Goal: Communication & Community: Answer question/provide support

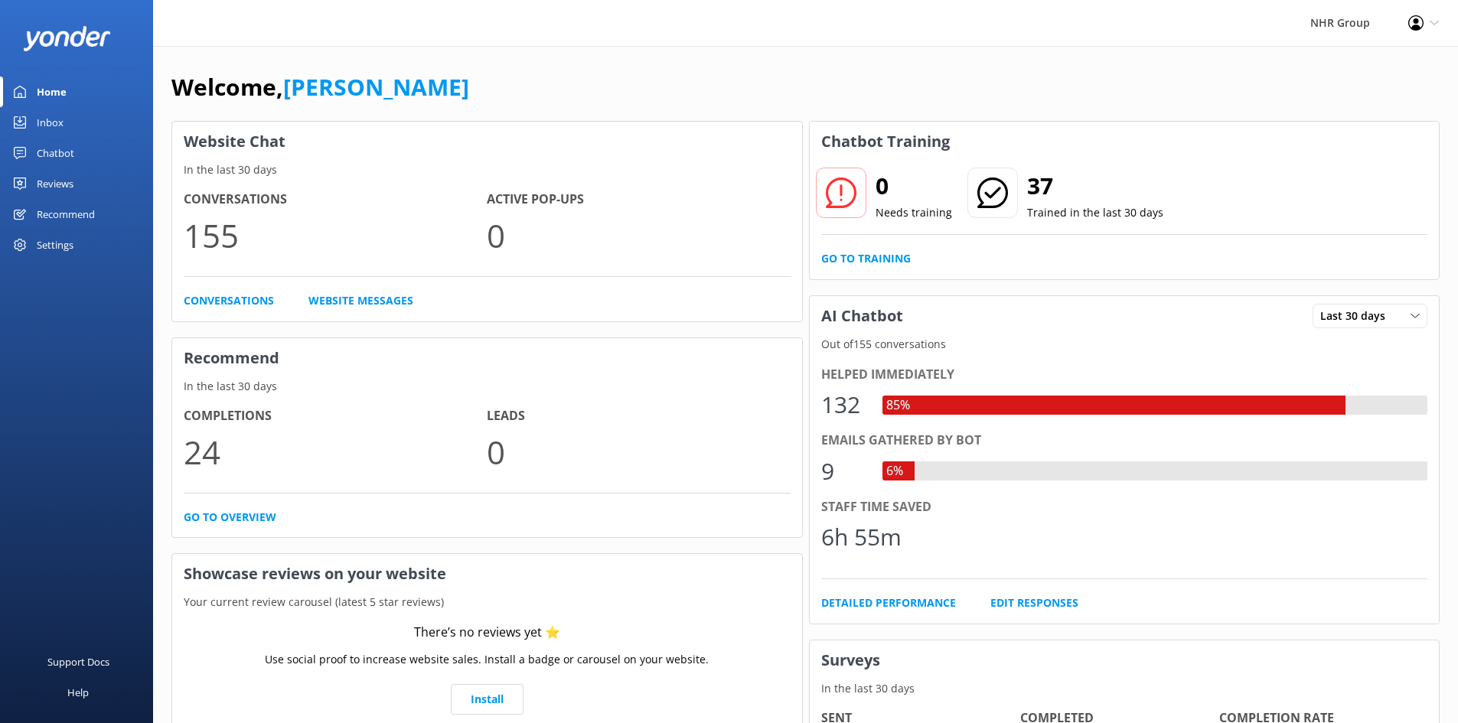
click at [49, 113] on div "Inbox" at bounding box center [50, 122] width 27 height 31
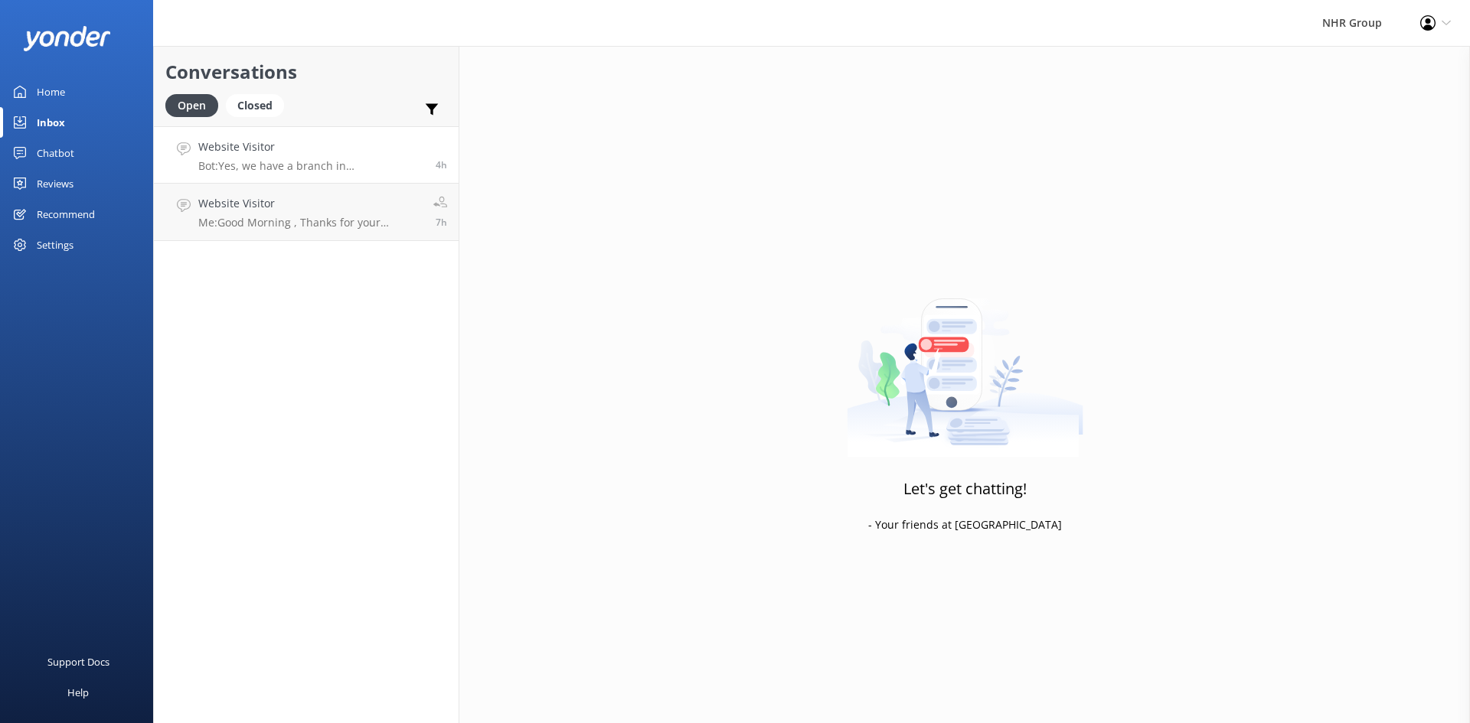
click at [279, 182] on link "Website Visitor Bot: Yes, we have a branch in [GEOGRAPHIC_DATA] located at [STR…" at bounding box center [306, 154] width 305 height 57
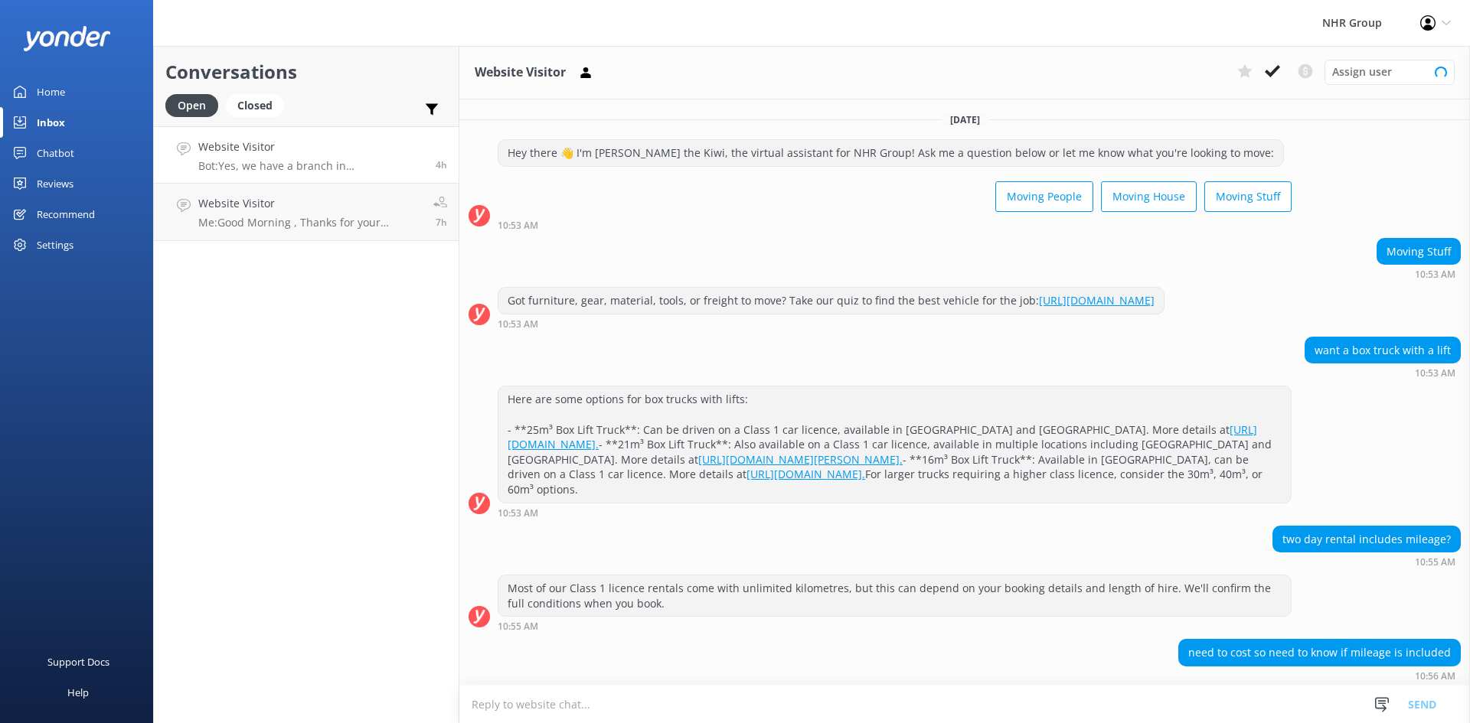
scroll to position [242, 0]
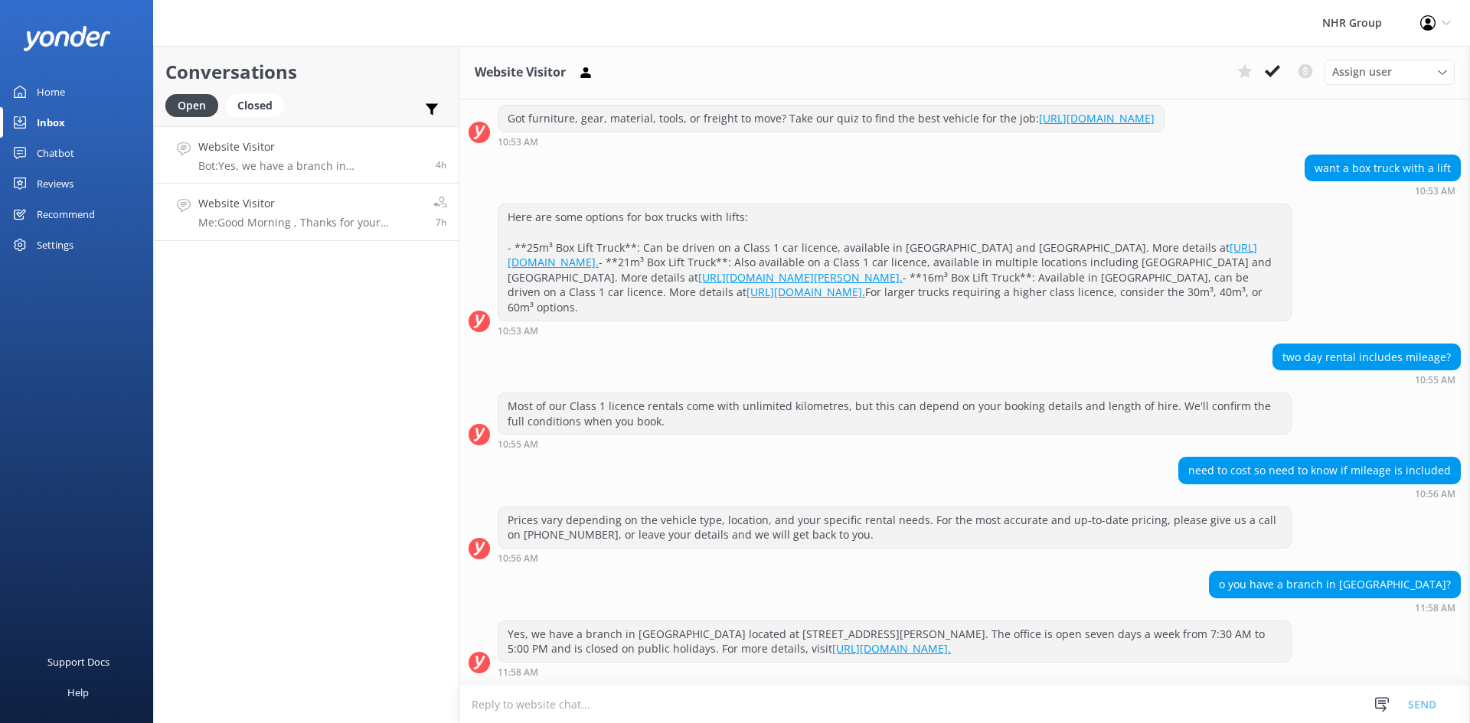
click at [290, 229] on p "Me: Good Morning , Thanks for your message , it seems you are after 18 seater p…" at bounding box center [310, 223] width 224 height 14
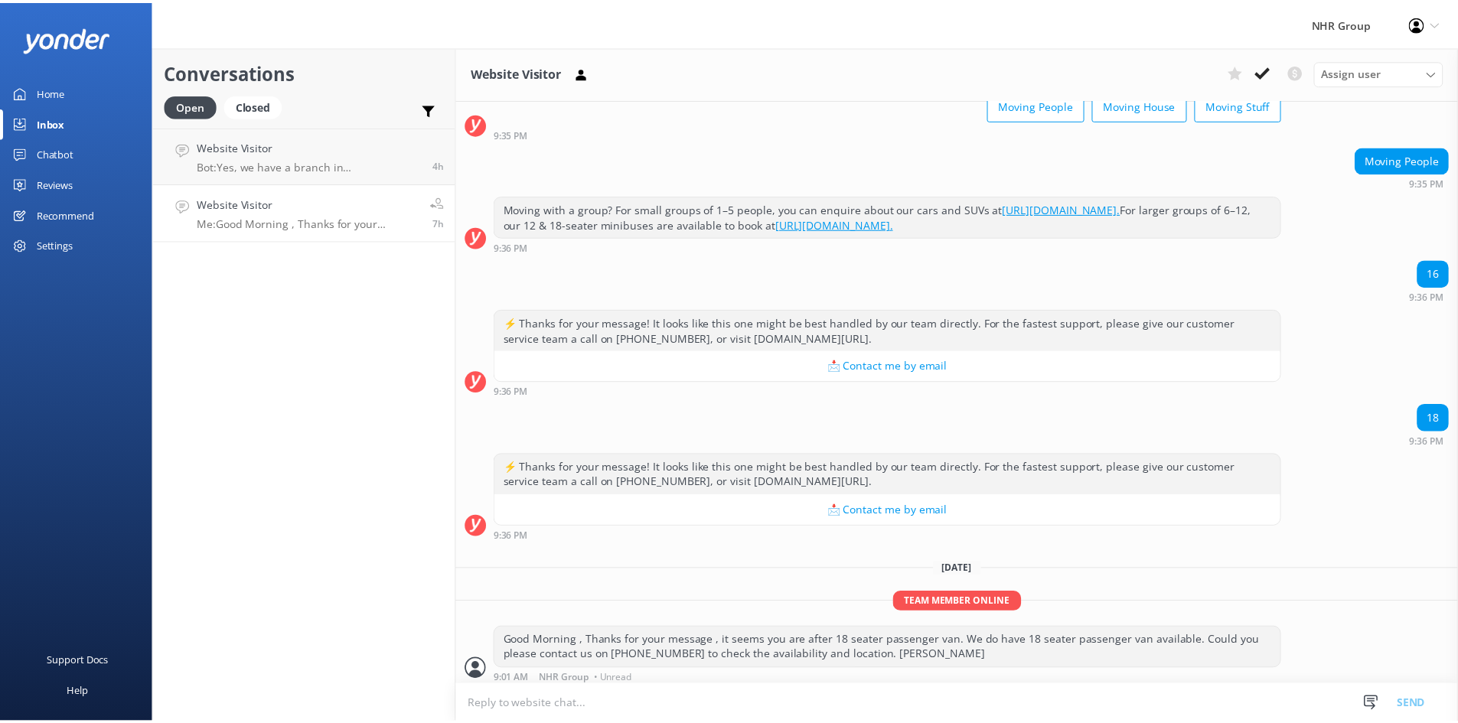
scroll to position [99, 0]
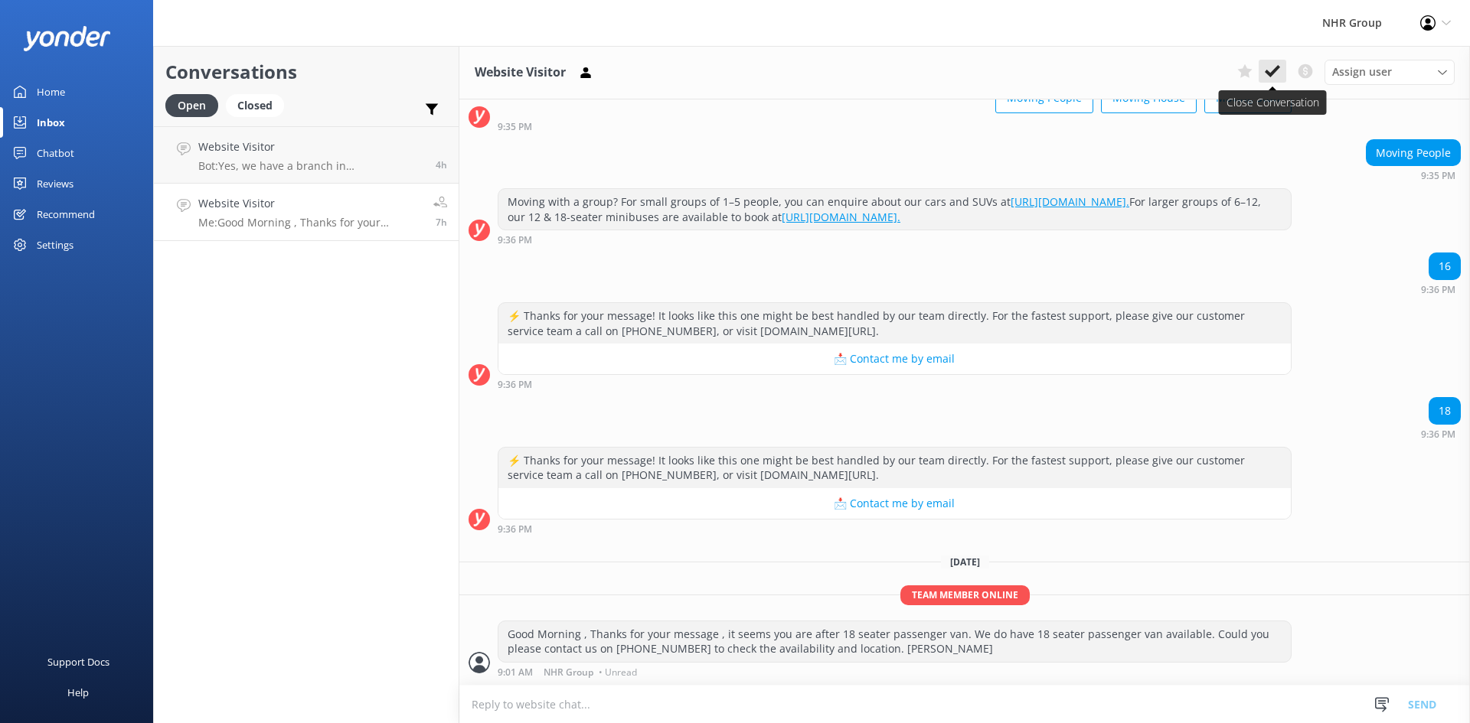
click at [1279, 60] on button at bounding box center [1273, 71] width 28 height 23
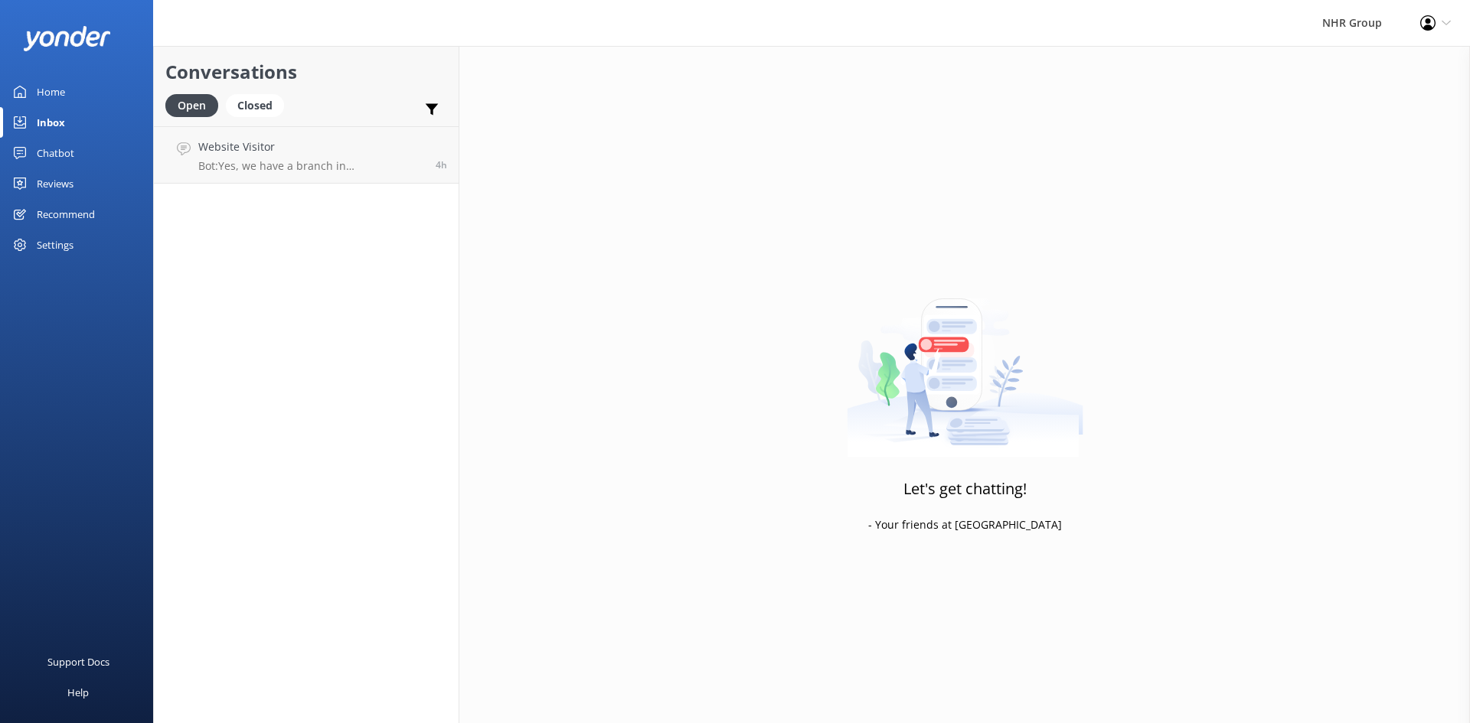
click at [71, 95] on link "Home" at bounding box center [76, 92] width 153 height 31
